Goal: Information Seeking & Learning: Check status

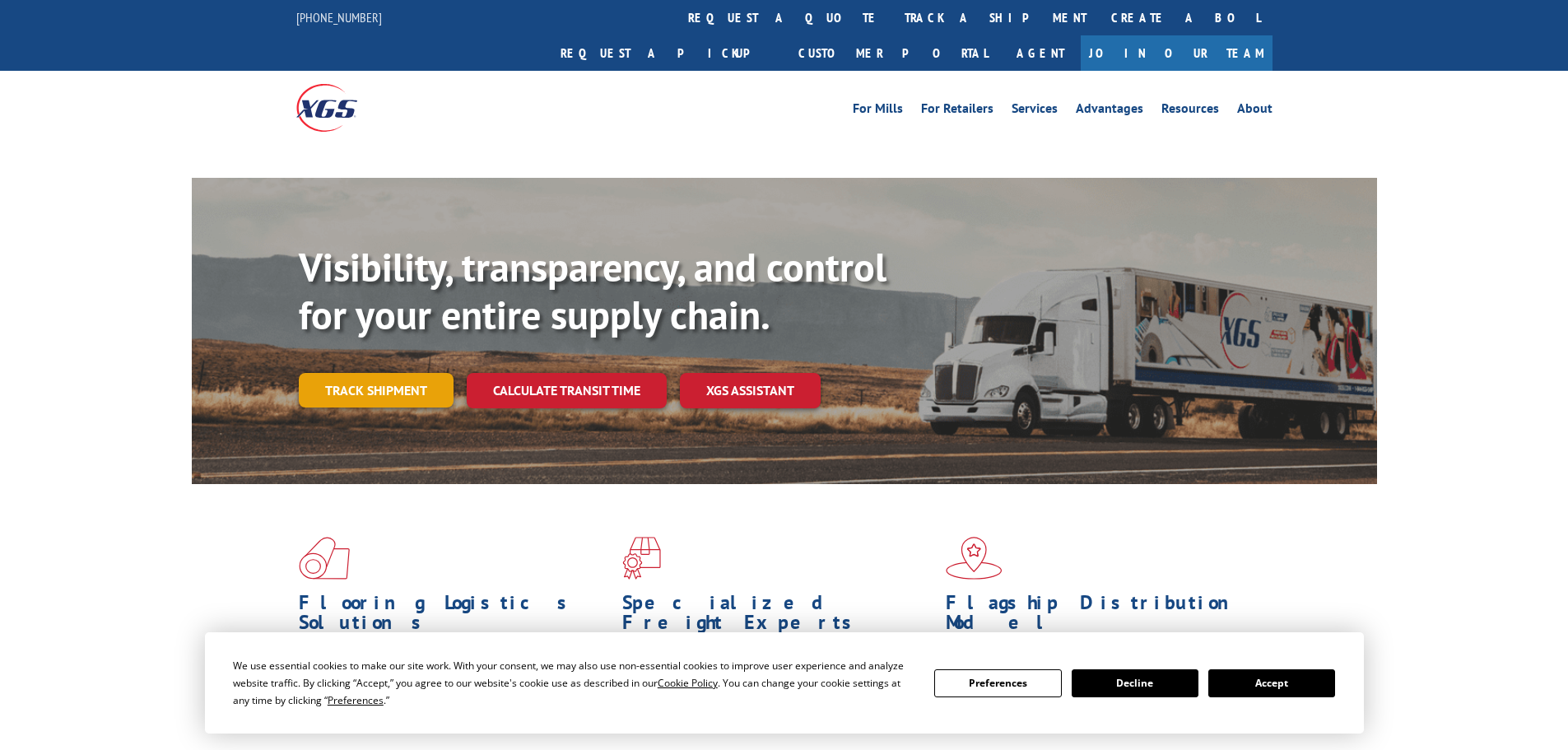
click at [333, 373] on link "Track shipment" at bounding box center [376, 391] width 155 height 35
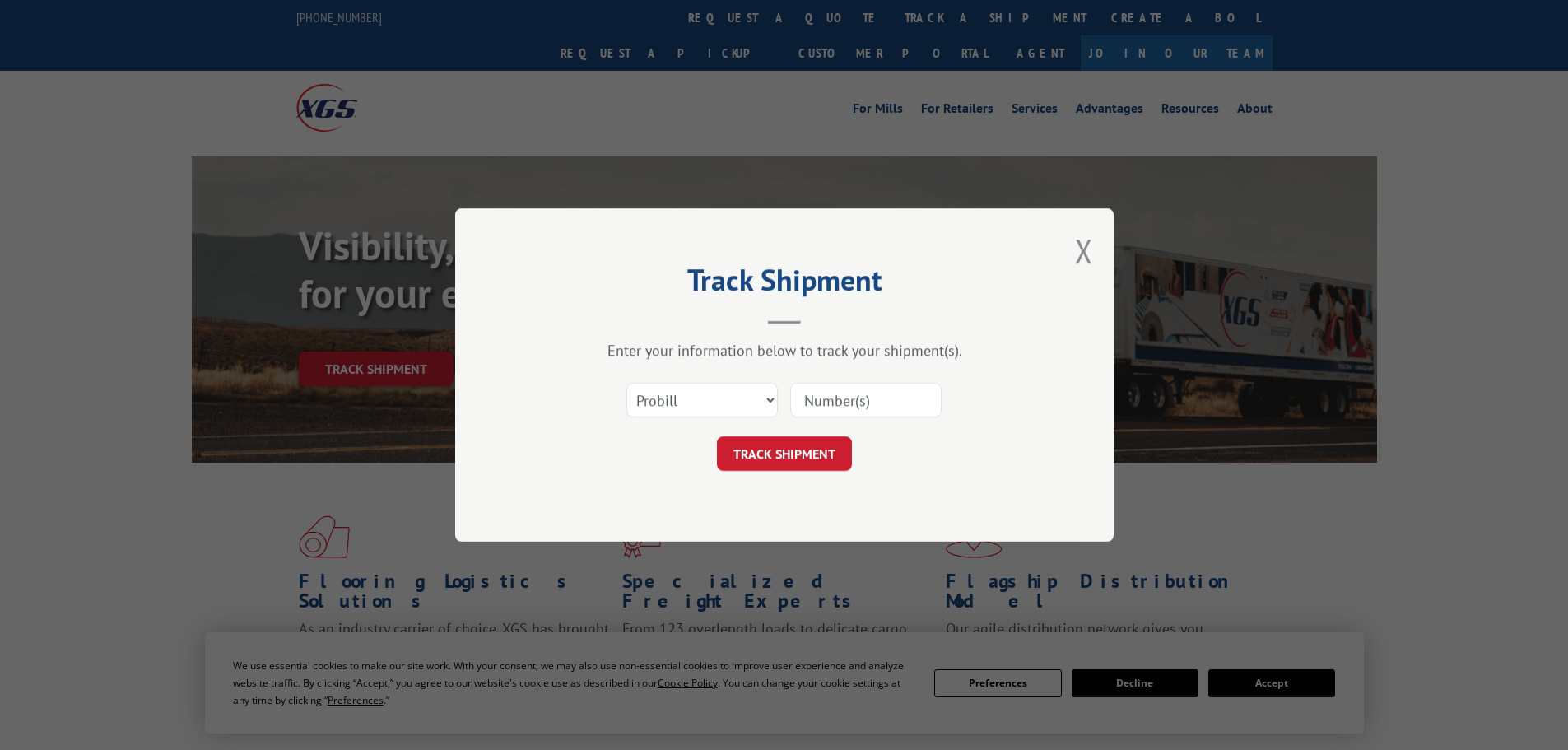
click at [737, 403] on select "Select category... Probill BOL PO" at bounding box center [702, 401] width 151 height 35
select select "po"
click at [627, 383] on select "Select category... Probill BOL PO" at bounding box center [702, 401] width 151 height 35
paste input "294292272"
type input "294292272"
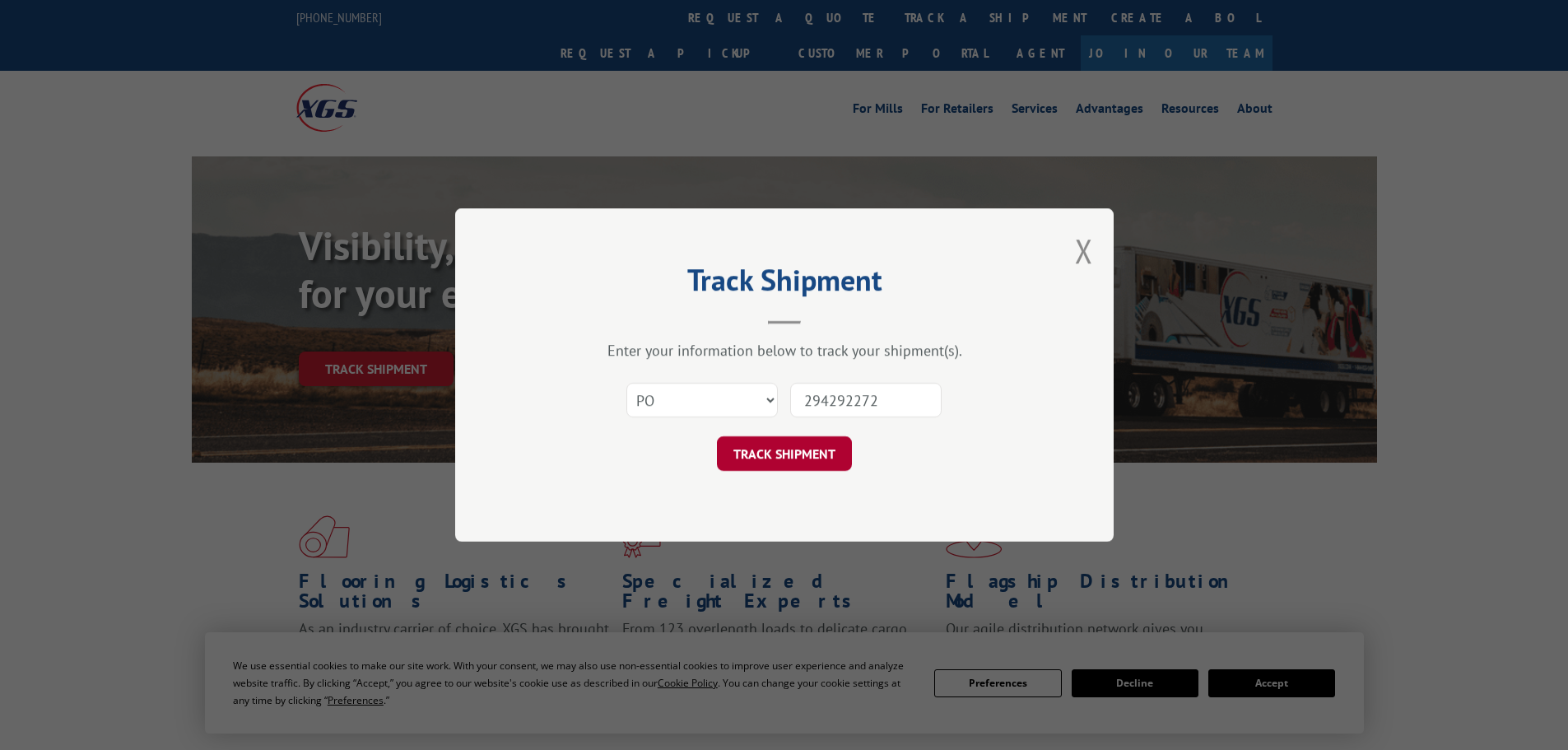
click at [813, 451] on button "TRACK SHIPMENT" at bounding box center [784, 454] width 135 height 35
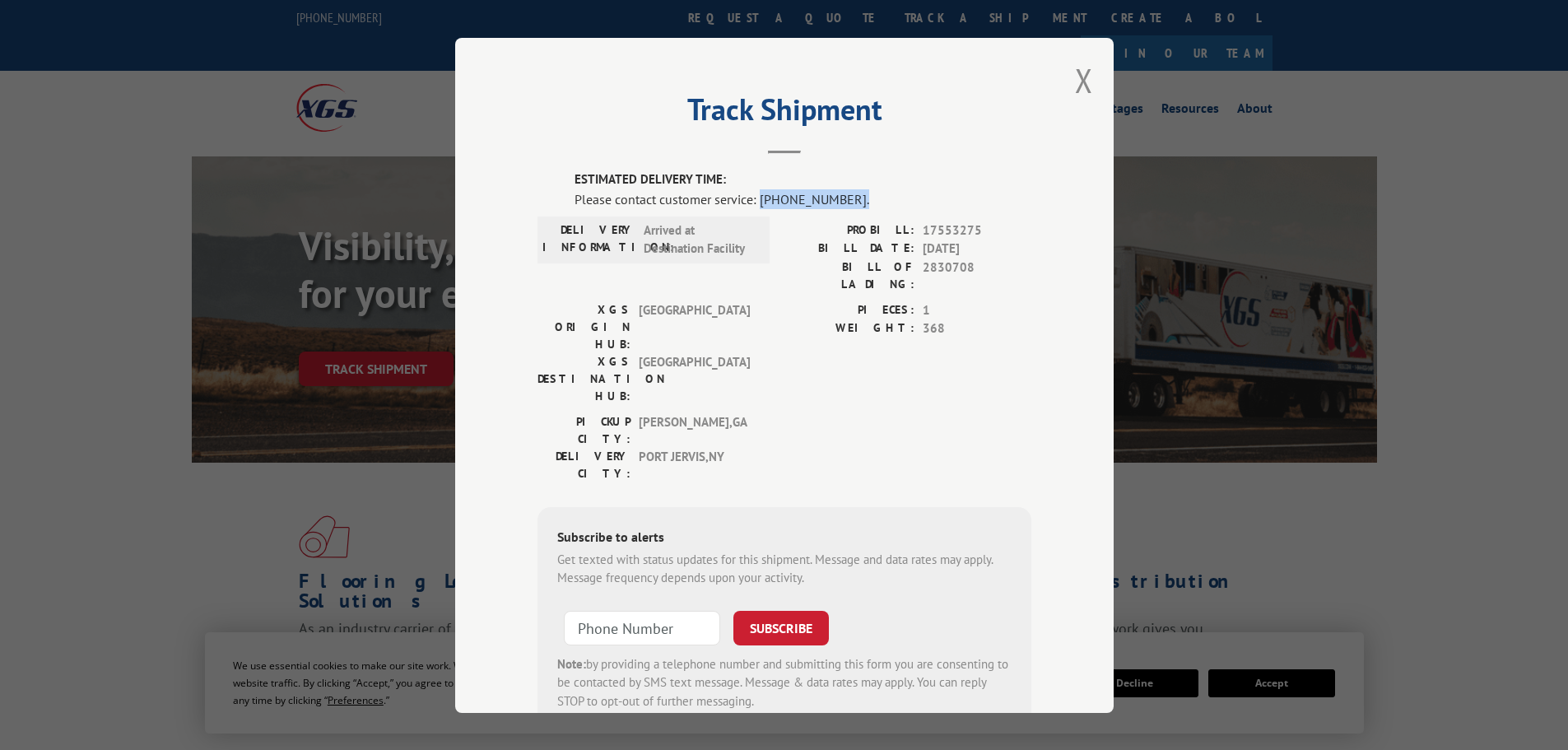
drag, startPoint x: 754, startPoint y: 200, endPoint x: 848, endPoint y: 200, distance: 94.0
click at [848, 200] on div "Please contact customer service: [PHONE_NUMBER]." at bounding box center [803, 199] width 457 height 20
copy div "[PHONE_NUMBER]."
